Goal: Use online tool/utility

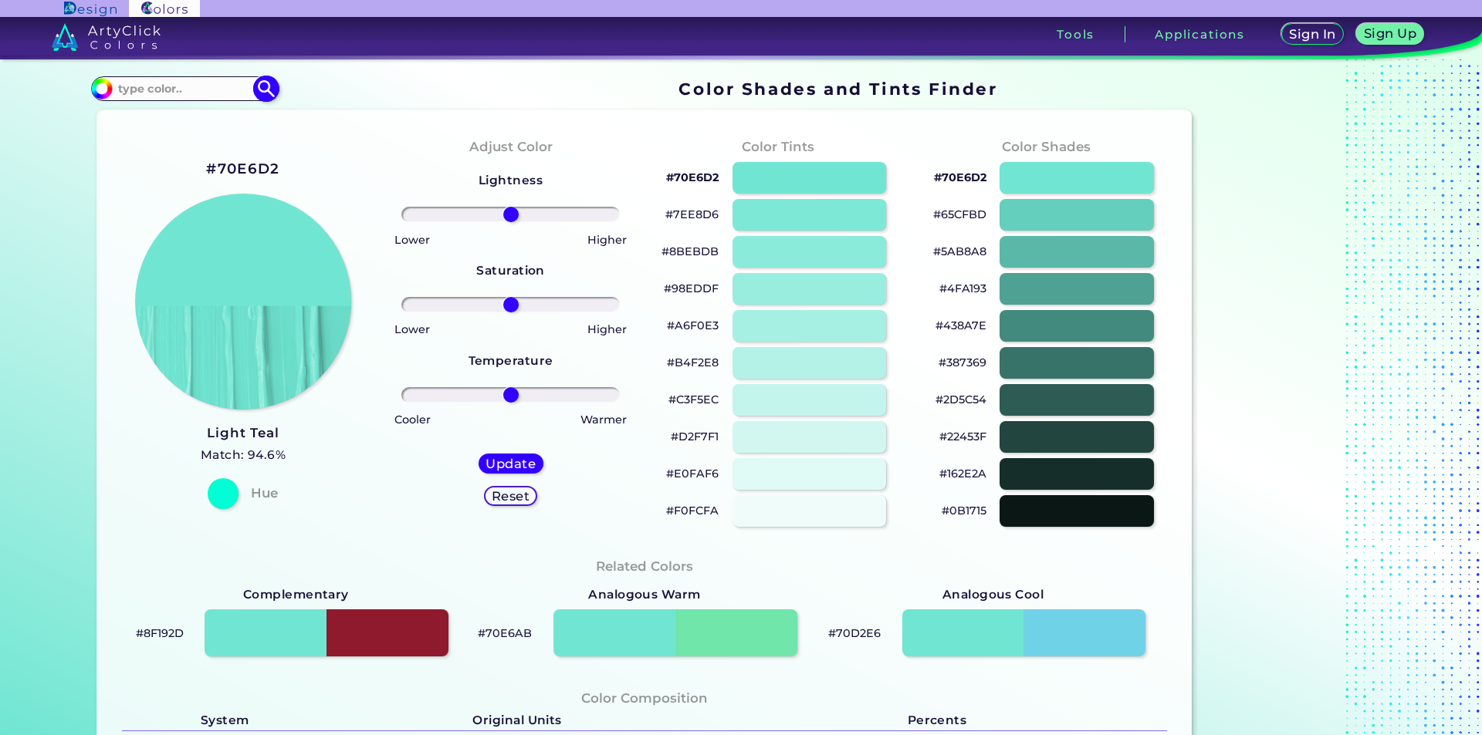
click at [198, 90] on input at bounding box center [185, 89] width 144 height 21
click at [262, 92] on img at bounding box center [266, 89] width 27 height 27
type input "#000000"
click at [212, 92] on input at bounding box center [185, 89] width 144 height 21
type input "134,140,117"
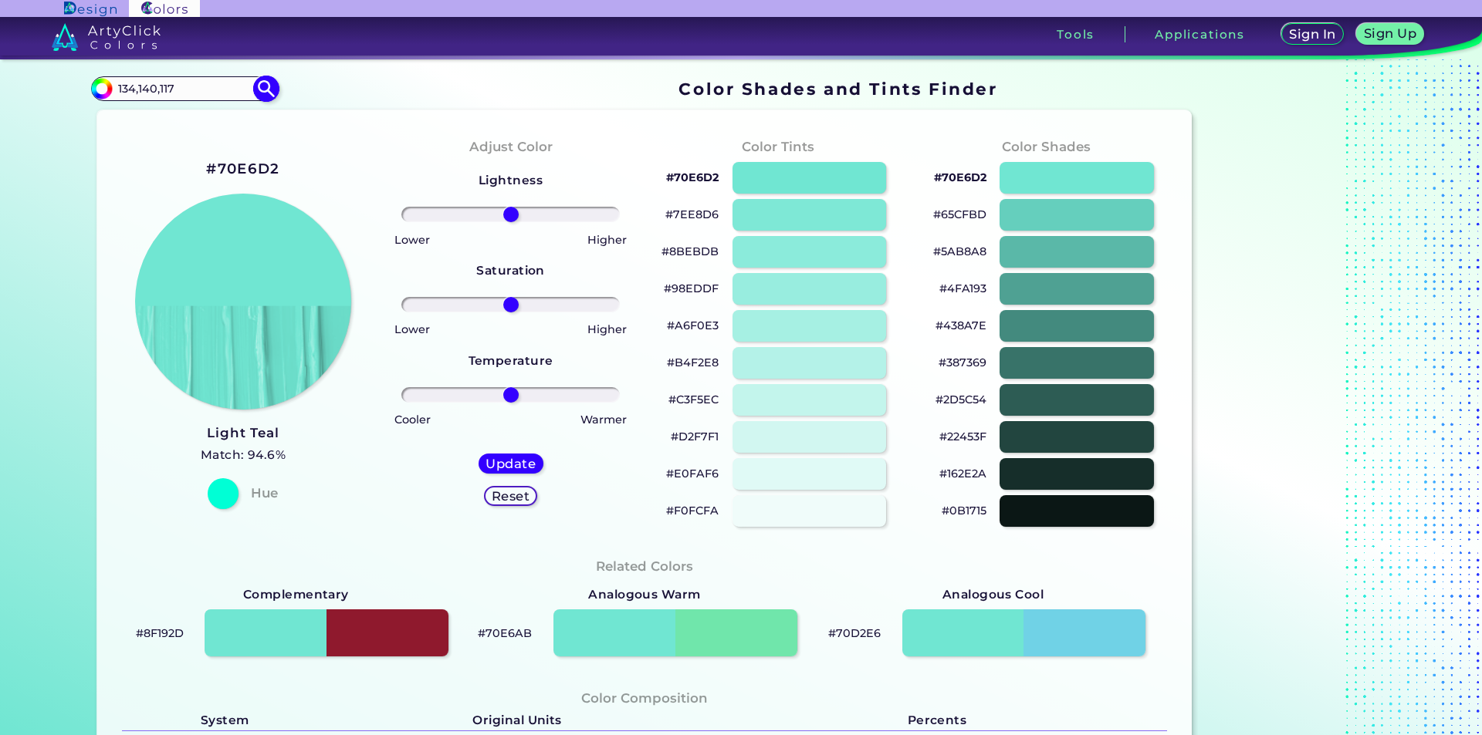
type input "#000000"
type input "1"
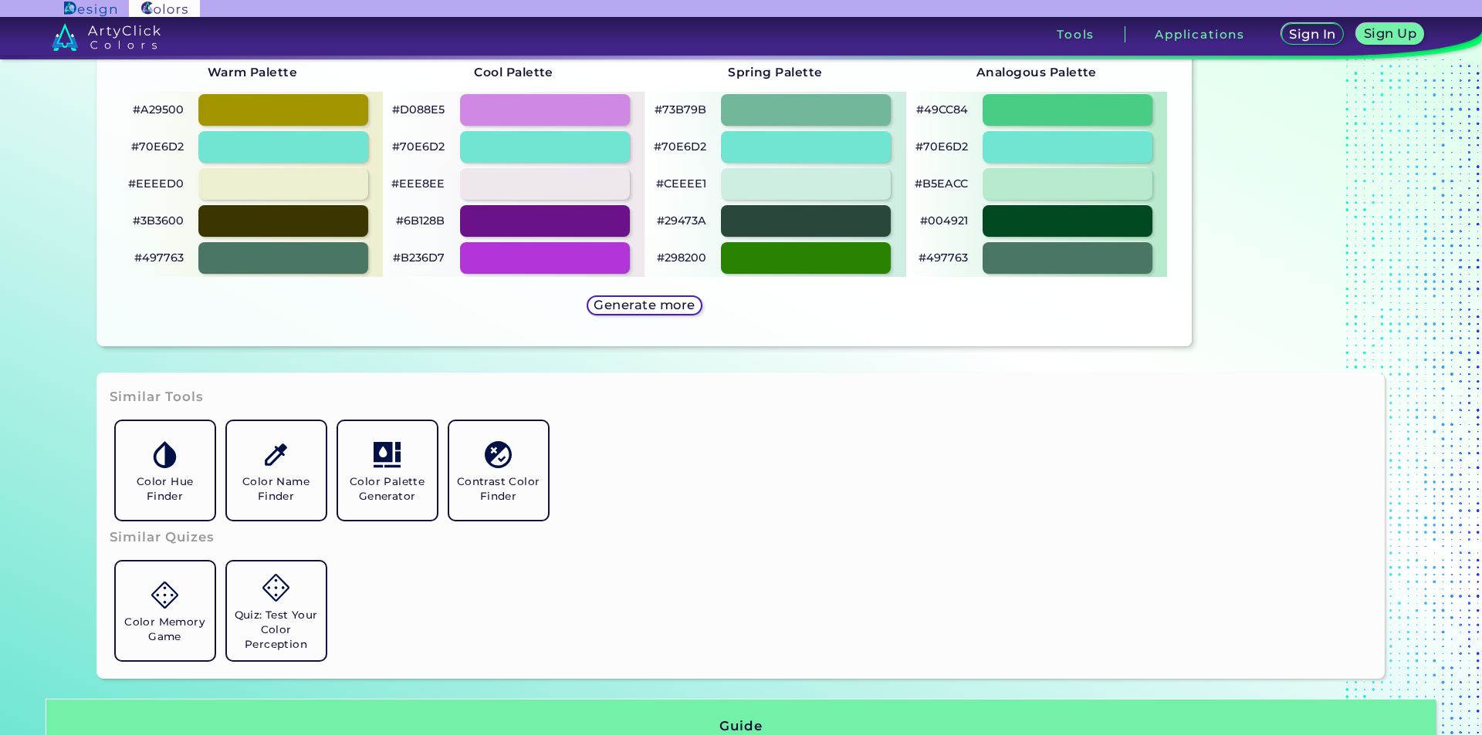
scroll to position [849, 0]
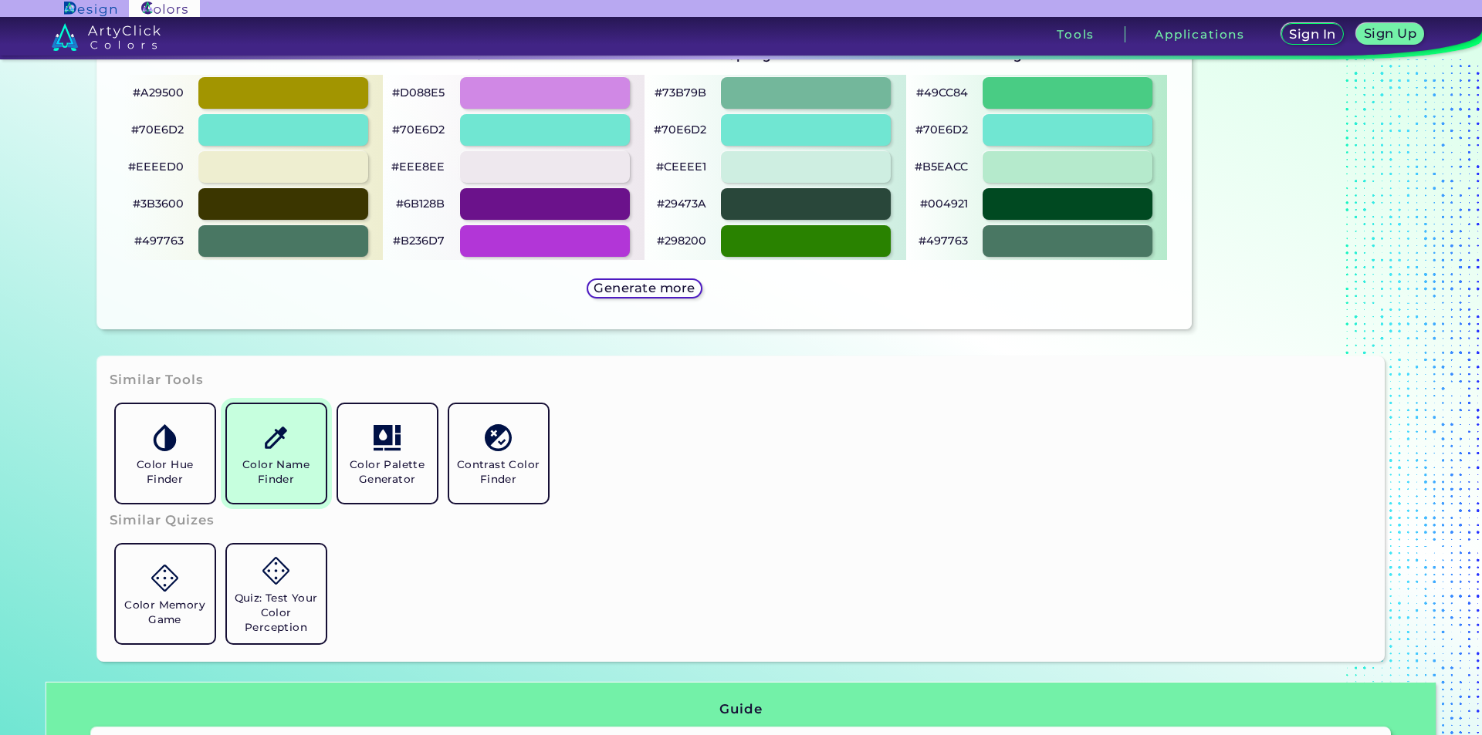
click at [281, 434] on img at bounding box center [275, 437] width 27 height 27
